Goal: Information Seeking & Learning: Learn about a topic

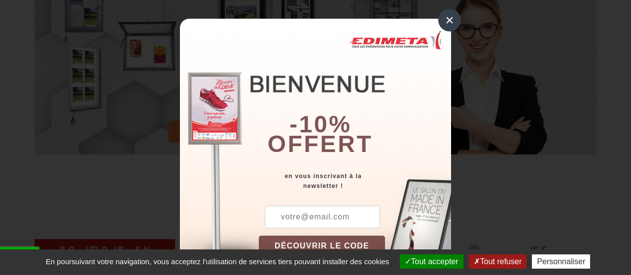
scroll to position [179, 0]
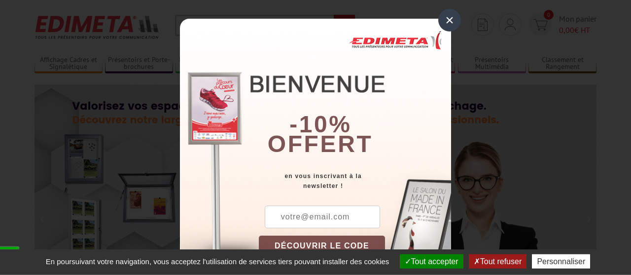
scroll to position [26, 0]
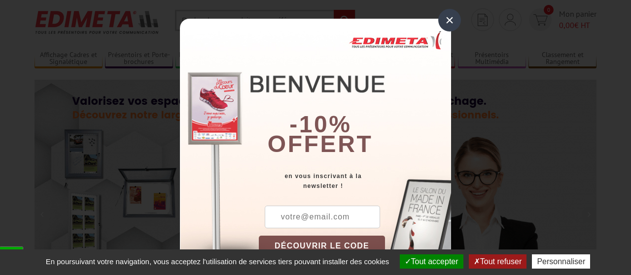
click at [443, 23] on div "×" at bounding box center [449, 20] width 23 height 23
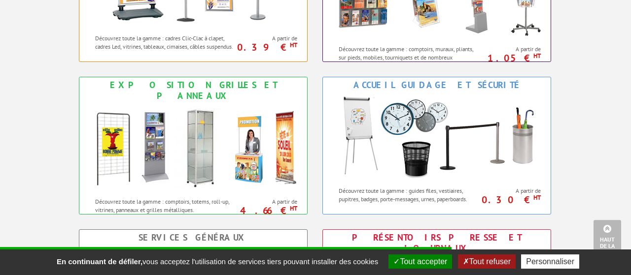
scroll to position [538, 0]
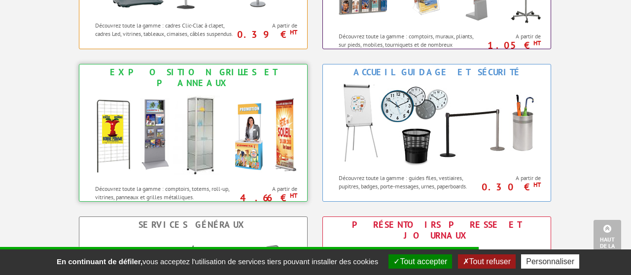
click at [207, 111] on img at bounding box center [193, 135] width 217 height 89
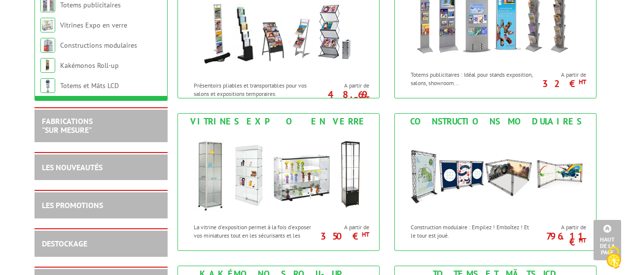
scroll to position [564, 0]
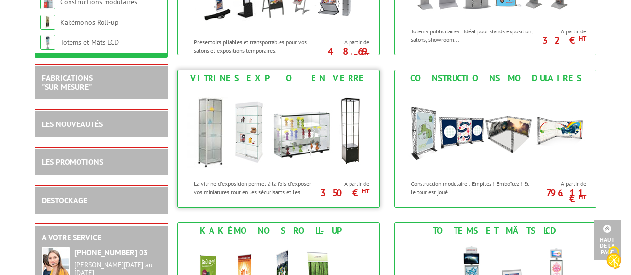
click at [249, 120] on img at bounding box center [278, 130] width 182 height 89
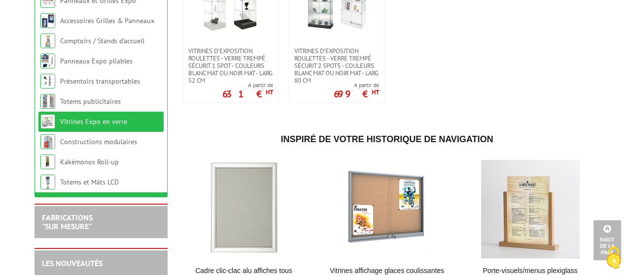
scroll to position [743, 0]
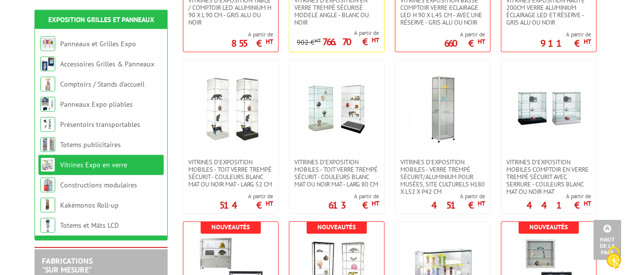
scroll to position [313, 0]
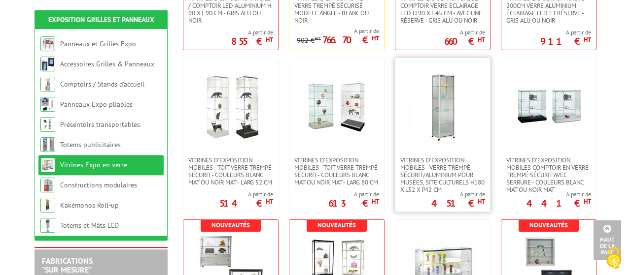
click at [444, 130] on img at bounding box center [442, 107] width 69 height 69
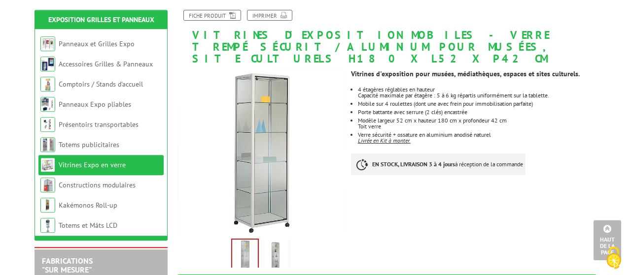
scroll to position [77, 0]
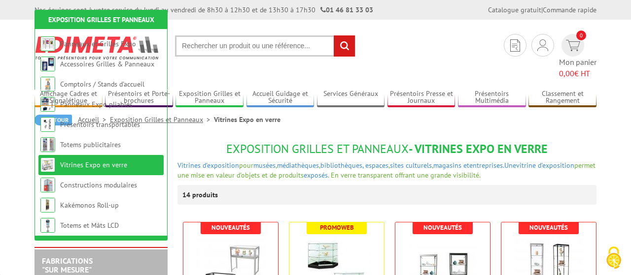
scroll to position [313, 0]
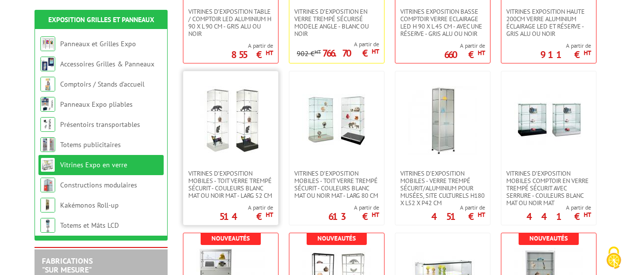
click at [270, 111] on link at bounding box center [230, 120] width 95 height 99
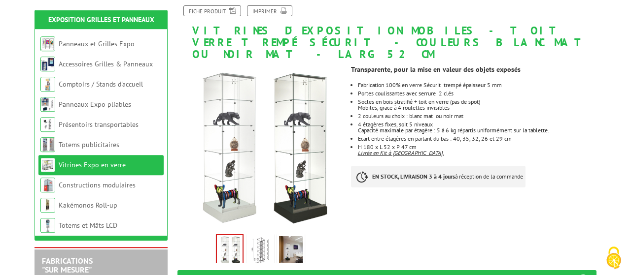
scroll to position [128, 0]
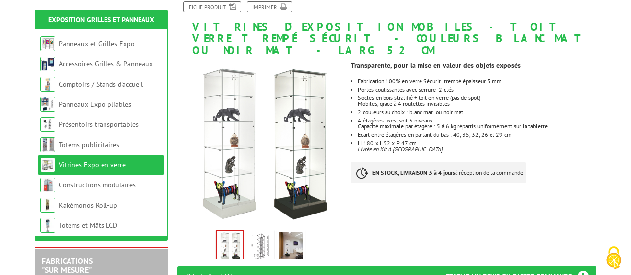
click at [299, 239] on img at bounding box center [291, 248] width 24 height 31
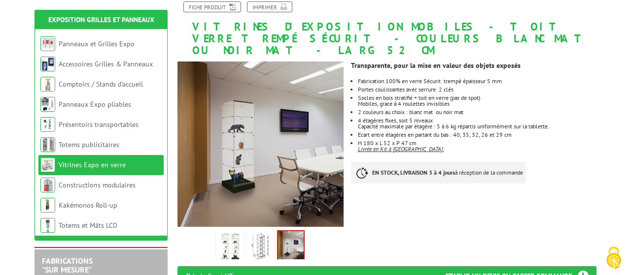
click at [252, 241] on img at bounding box center [260, 248] width 24 height 31
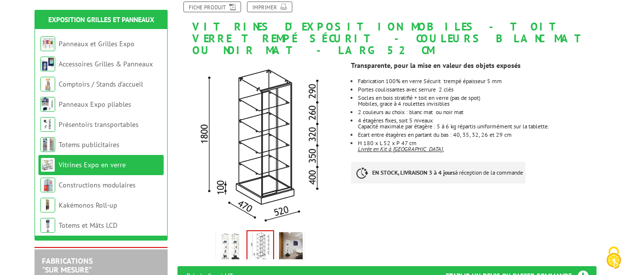
click at [226, 241] on img at bounding box center [230, 248] width 24 height 31
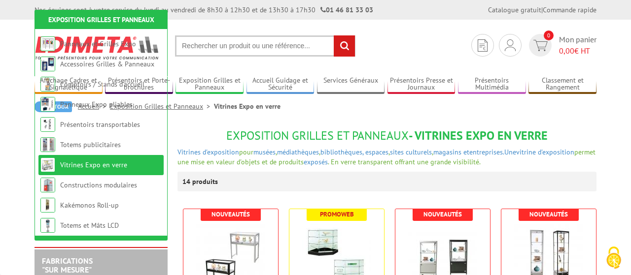
scroll to position [313, 0]
